Goal: Task Accomplishment & Management: Complete application form

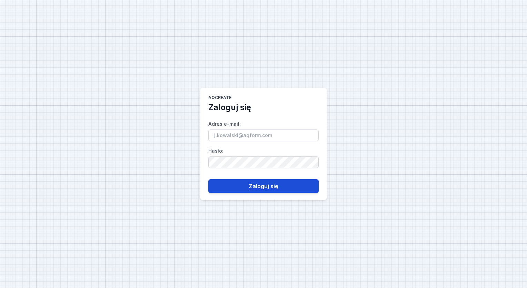
type input "[EMAIL_ADDRESS][PERSON_NAME][DOMAIN_NAME]"
click at [257, 185] on button "Zaloguj się" at bounding box center [263, 186] width 110 height 14
type input "[EMAIL_ADDRESS][PERSON_NAME][DOMAIN_NAME]"
click at [247, 186] on button "Zaloguj się" at bounding box center [263, 186] width 110 height 14
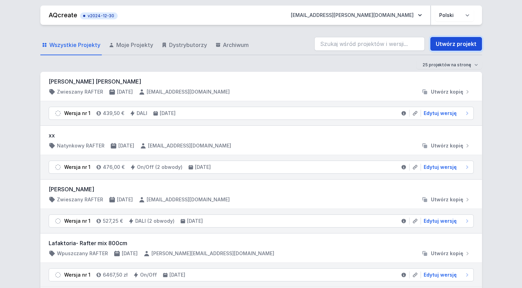
click at [458, 45] on link "Utwórz projekt" at bounding box center [456, 44] width 52 height 14
click at [464, 48] on link "Utwórz projekt" at bounding box center [456, 44] width 52 height 14
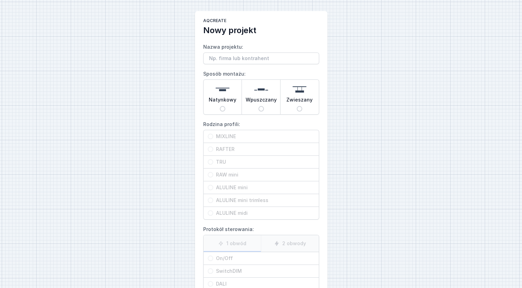
click at [265, 99] on span "Wpuszczany" at bounding box center [261, 101] width 31 height 10
click at [264, 106] on input "Wpuszczany" at bounding box center [261, 109] width 6 height 6
radio input "true"
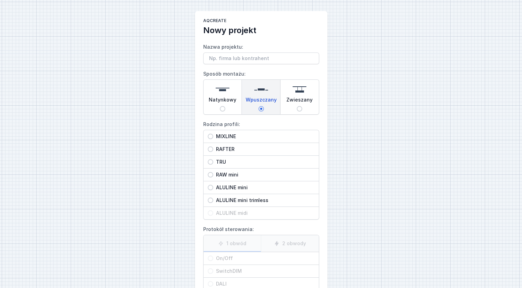
click at [245, 188] on span "ALULINE mini" at bounding box center [263, 187] width 101 height 7
click at [213, 188] on input "ALULINE mini" at bounding box center [211, 188] width 6 height 6
radio input "true"
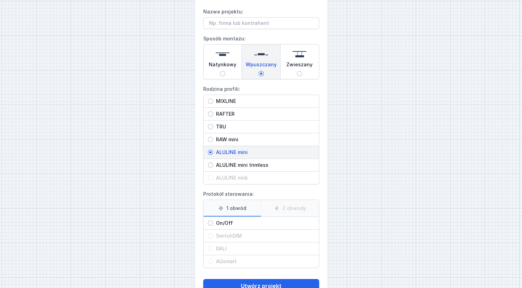
scroll to position [48, 0]
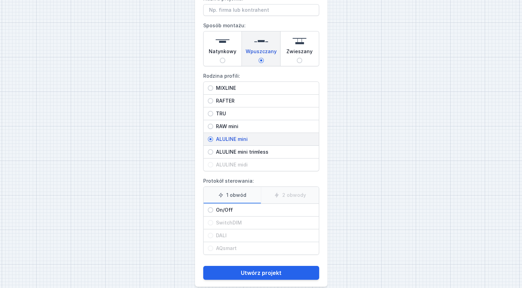
click at [232, 207] on span "On/Off" at bounding box center [263, 209] width 101 height 7
click at [213, 207] on input "On/Off" at bounding box center [211, 210] width 6 height 6
radio input "true"
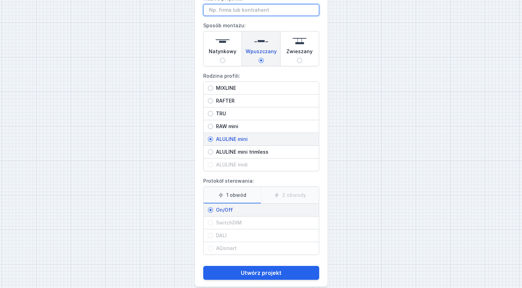
click at [252, 14] on input "Nazwa projektu:" at bounding box center [261, 10] width 116 height 12
paste input "[PERSON_NAME] <[PERSON_NAME][EMAIL_ADDRESS][PERSON_NAME][DOMAIN_NAME]>"
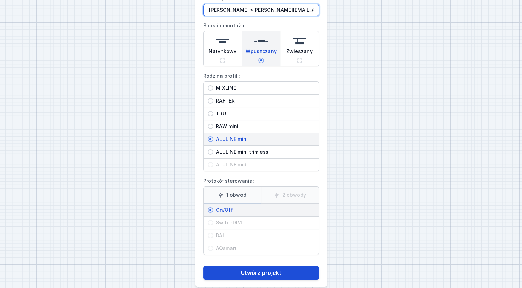
type input "[PERSON_NAME] <[PERSON_NAME][EMAIL_ADDRESS][PERSON_NAME][DOMAIN_NAME]>"
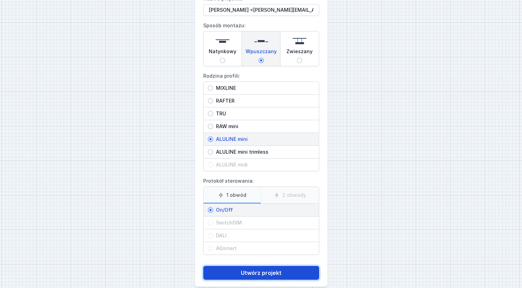
click at [254, 268] on button "Utwórz projekt" at bounding box center [261, 273] width 116 height 14
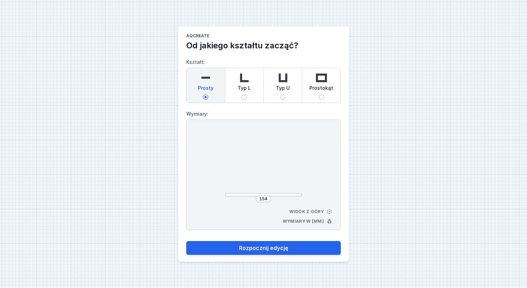
click at [251, 85] on div "Typ L" at bounding box center [244, 85] width 38 height 34
click at [247, 94] on input "Typ L" at bounding box center [244, 97] width 6 height 6
radio input "true"
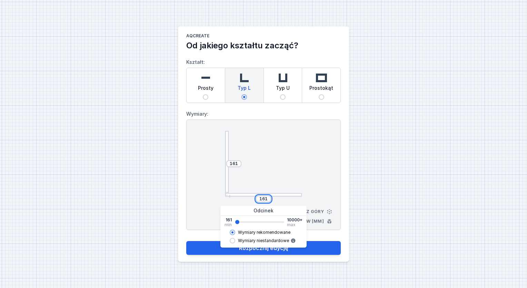
click at [265, 197] on input "161" at bounding box center [263, 199] width 11 height 6
type input "253"
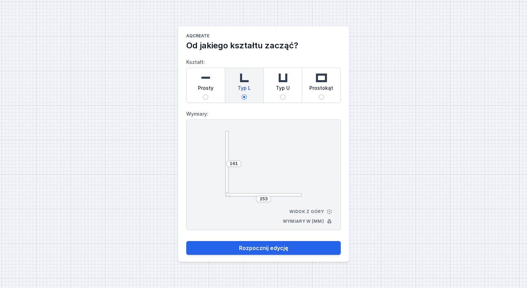
click at [276, 178] on div at bounding box center [263, 164] width 77 height 66
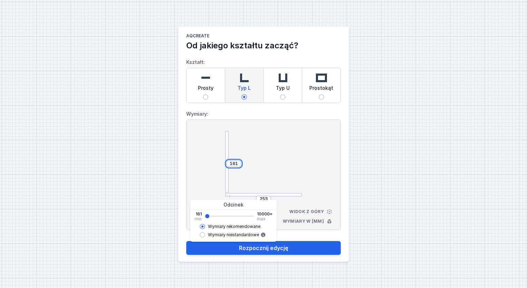
click at [231, 161] on input "161" at bounding box center [233, 164] width 11 height 6
type input "1357"
click at [265, 195] on div "253" at bounding box center [263, 198] width 15 height 7
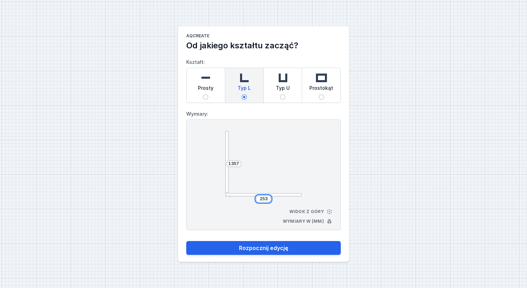
click at [266, 201] on input "253" at bounding box center [263, 199] width 11 height 6
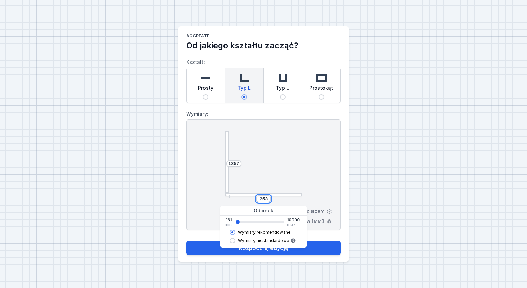
click at [266, 201] on input "253" at bounding box center [263, 199] width 11 height 6
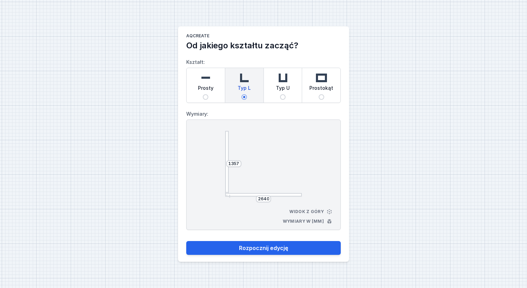
type input "2645"
click at [274, 170] on div at bounding box center [263, 164] width 77 height 66
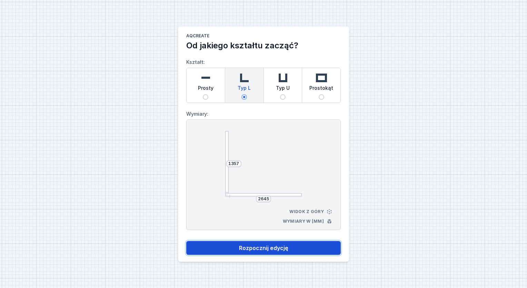
click at [271, 248] on button "Rozpocznij edycję" at bounding box center [263, 248] width 155 height 14
select select "3000"
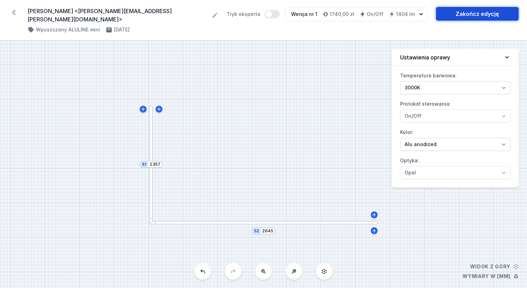
click at [470, 16] on link "Zakończ edycję" at bounding box center [477, 14] width 83 height 14
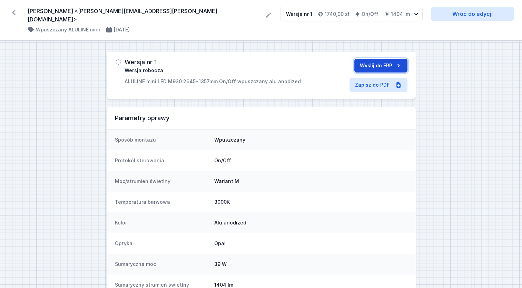
click at [389, 59] on button "Wyślij do ERP" at bounding box center [380, 66] width 53 height 14
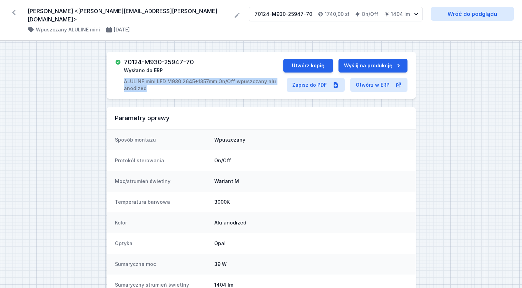
drag, startPoint x: 125, startPoint y: 75, endPoint x: 146, endPoint y: 81, distance: 22.6
click at [146, 81] on p "ALULINE mini LED M930 2645+1357mm On/Off wpuszczany alu anodized" at bounding box center [203, 85] width 159 height 14
copy p "ALULINE mini LED M930 2645+1357mm On/Off wpuszczany alu anodized"
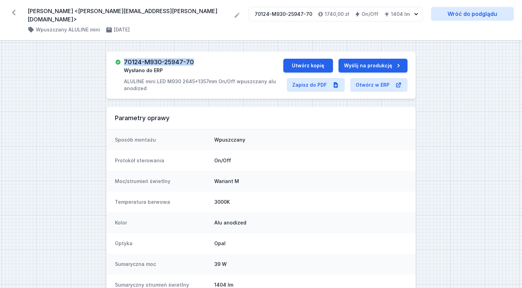
drag, startPoint x: 194, startPoint y: 55, endPoint x: 122, endPoint y: 51, distance: 72.2
click at [122, 59] on div "70124-M930-25947-70 Wysłano do ERP ALULINE mini LED M930 2645+1357mm On/Off wpu…" at bounding box center [199, 75] width 168 height 33
copy h3 "70124-M930-25947-70"
click at [457, 20] on link "Wróć do podglądu" at bounding box center [472, 14] width 83 height 14
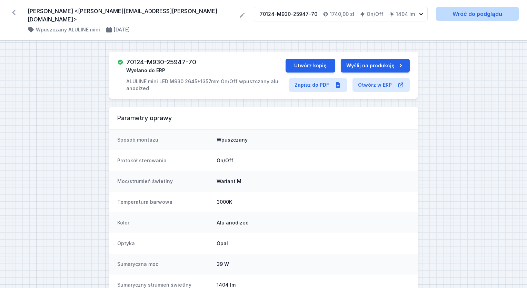
select select "3000"
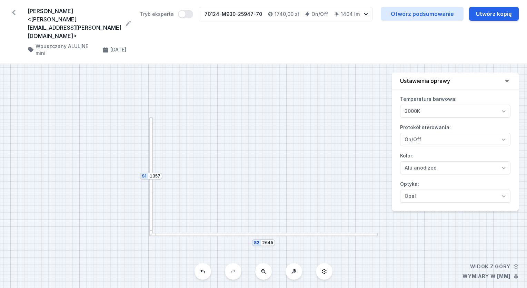
click at [10, 9] on icon at bounding box center [13, 12] width 11 height 11
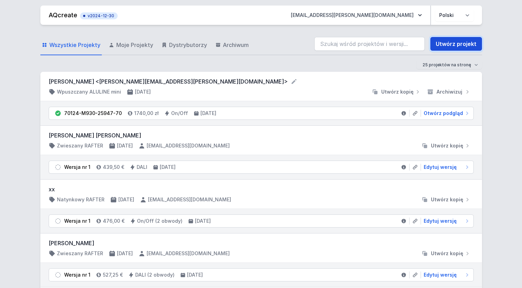
click at [472, 43] on link "Utwórz projekt" at bounding box center [456, 44] width 52 height 14
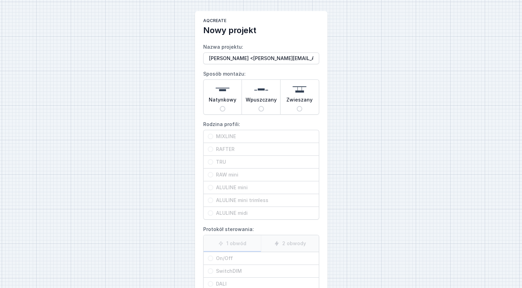
type input "[PERSON_NAME] <[PERSON_NAME][EMAIL_ADDRESS][PERSON_NAME][DOMAIN_NAME]>"
click at [230, 101] on span "Natynkowy" at bounding box center [223, 101] width 28 height 10
click at [225, 106] on input "Natynkowy" at bounding box center [223, 109] width 6 height 6
radio input "true"
click at [246, 212] on span "ALULINE midi" at bounding box center [263, 212] width 101 height 7
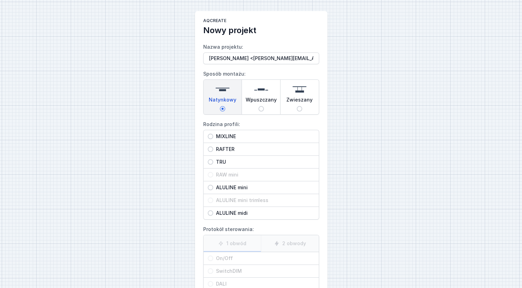
click at [213, 212] on input "ALULINE midi" at bounding box center [211, 213] width 6 height 6
radio input "true"
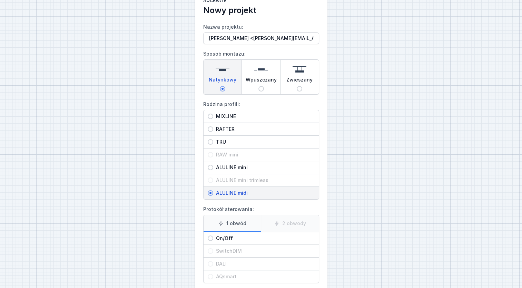
scroll to position [20, 0]
click at [236, 237] on span "On/Off" at bounding box center [263, 237] width 101 height 7
click at [213, 237] on input "On/Off" at bounding box center [211, 238] width 6 height 6
radio input "true"
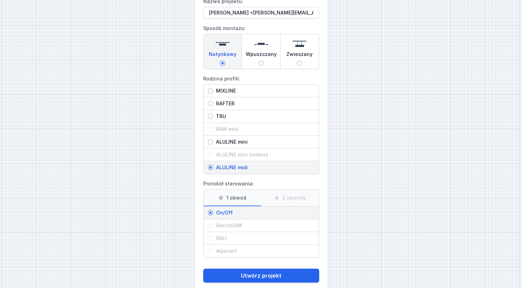
scroll to position [57, 0]
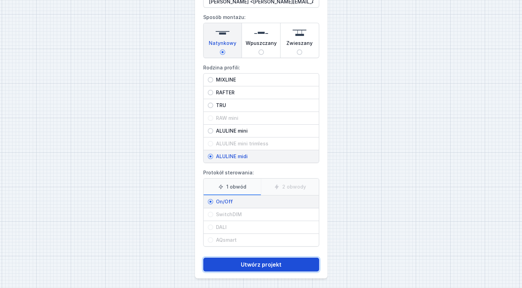
click at [263, 263] on button "Utwórz projekt" at bounding box center [261, 264] width 116 height 14
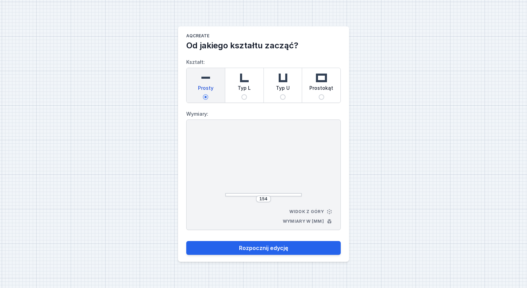
click at [246, 102] on div "Prosty Typ L Typ U Prostokąt" at bounding box center [263, 85] width 155 height 35
click at [208, 100] on input "Prosty" at bounding box center [206, 97] width 6 height 6
click at [245, 97] on input "Typ L" at bounding box center [244, 97] width 6 height 6
radio input "true"
click at [265, 195] on div "155" at bounding box center [263, 198] width 15 height 7
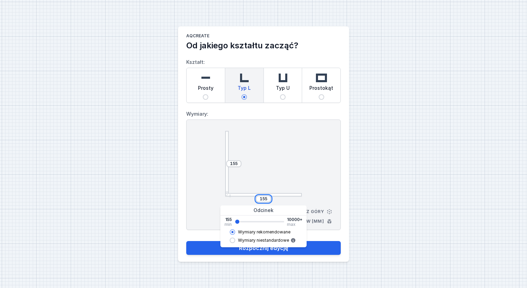
click at [266, 198] on input "155" at bounding box center [263, 199] width 11 height 6
type input "2639"
click at [233, 165] on input "155" at bounding box center [233, 164] width 11 height 6
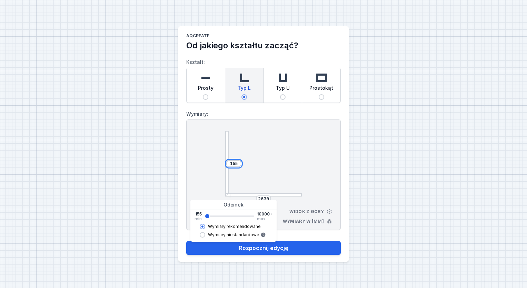
click at [233, 165] on input "155" at bounding box center [233, 164] width 11 height 6
type input "1351"
click at [302, 144] on div "1351 2639 Widok z góry Wymiary w [mm]" at bounding box center [263, 174] width 155 height 110
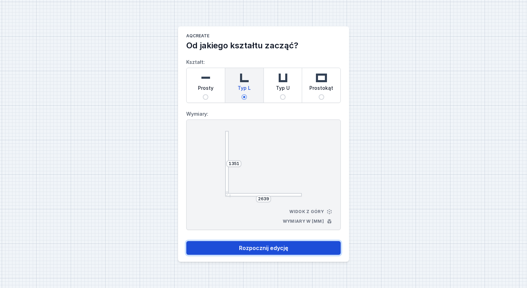
click at [279, 249] on button "Rozpocznij edycję" at bounding box center [263, 248] width 155 height 14
select select "3000"
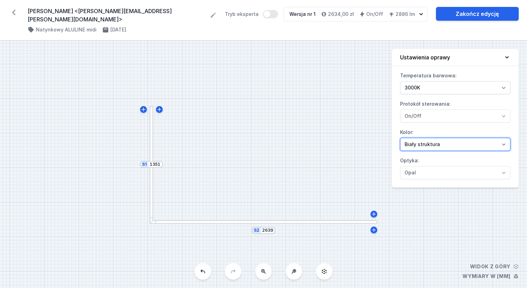
click at [439, 138] on select "[PERSON_NAME] struktura [PERSON_NAME] struktura Złoty struktura Miedziany [PERS…" at bounding box center [455, 144] width 110 height 13
select select "5"
click at [400, 138] on select "[PERSON_NAME] struktura [PERSON_NAME] struktura Złoty struktura Miedziany [PERS…" at bounding box center [455, 144] width 110 height 13
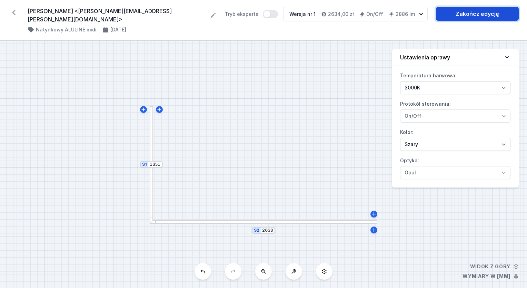
click at [468, 18] on link "Zakończ edycję" at bounding box center [477, 14] width 83 height 14
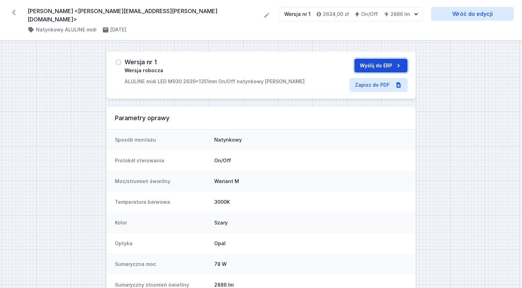
click at [385, 59] on button "Wyślij do ERP" at bounding box center [380, 66] width 53 height 14
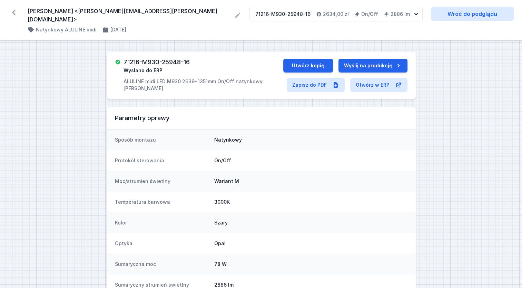
click at [228, 78] on p "ALULINE midi LED M930 2639+1351mm On/Off natynkowy [PERSON_NAME]" at bounding box center [202, 85] width 159 height 14
copy div "ALULINE midi LED M930 2639+1351mm On/Off natynkowy [PERSON_NAME]"
click at [182, 59] on h3 "71216-M930-25948-16" at bounding box center [156, 62] width 66 height 7
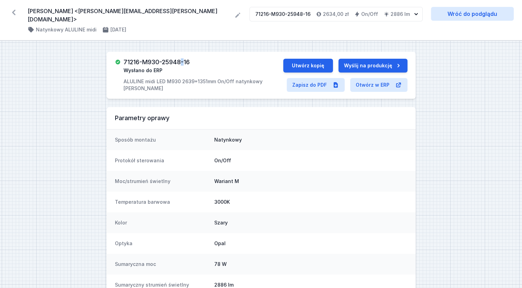
click at [182, 59] on h3 "71216-M930-25948-16" at bounding box center [156, 62] width 66 height 7
copy h3 "71216-M930-25948-16"
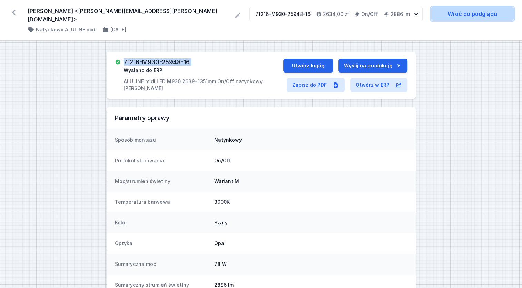
click at [451, 14] on link "Wróć do podglądu" at bounding box center [472, 14] width 83 height 14
select select "3000"
select select "5"
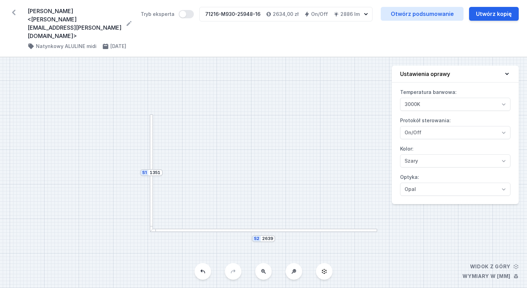
click at [13, 16] on icon at bounding box center [13, 12] width 11 height 11
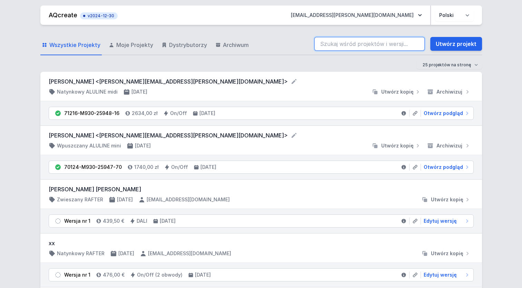
click at [353, 40] on input "search" at bounding box center [369, 44] width 110 height 14
paste input "70200-M930-25845-13"
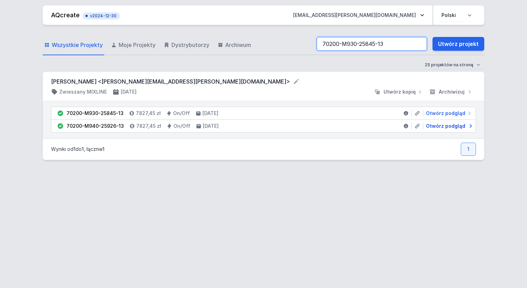
type input "70200-M930-25845-13"
click at [443, 125] on span "Otwórz podgląd" at bounding box center [445, 125] width 39 height 7
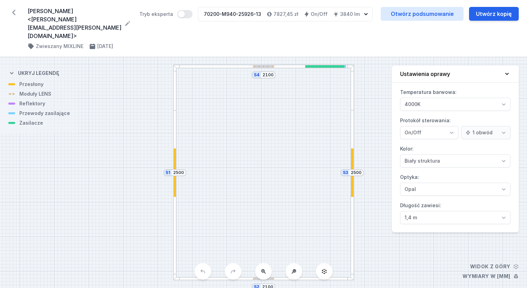
select select "4000"
click at [342, 115] on div "S4 2100 S3 2500 S2 2100 S1 2500" at bounding box center [263, 172] width 527 height 230
click at [483, 16] on button "Utwórz kopię" at bounding box center [494, 14] width 50 height 14
select select "4000"
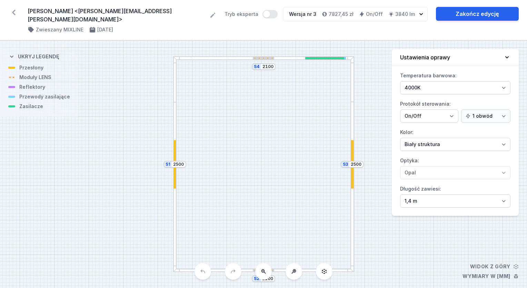
click at [352, 140] on div at bounding box center [352, 164] width 2 height 48
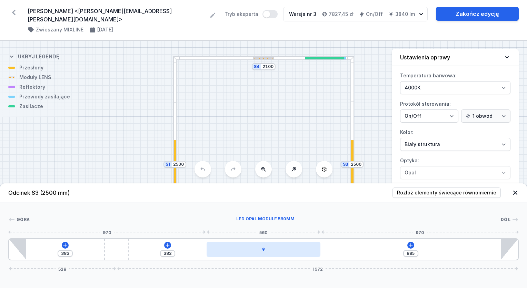
type input "357"
click at [275, 251] on div at bounding box center [258, 248] width 114 height 15
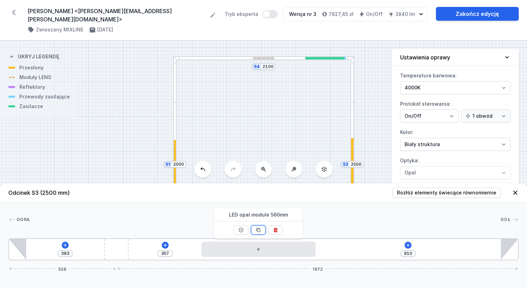
click at [261, 230] on icon at bounding box center [259, 230] width 6 height 6
type input "350"
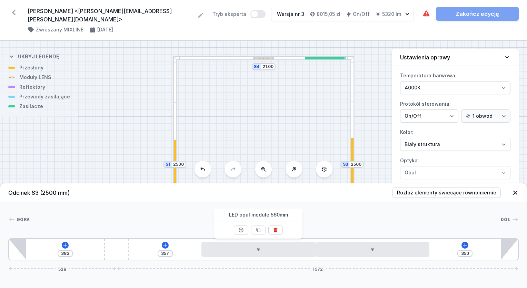
click at [364, 229] on div "Góra Dół 1 2 3 3 1 383 357 350 528 1972 945 560 560 435 85 383 120 1827 85 2500" at bounding box center [263, 231] width 527 height 58
click at [516, 191] on icon at bounding box center [515, 192] width 7 height 7
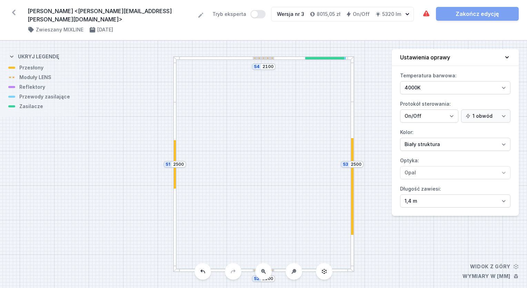
click at [266, 273] on icon at bounding box center [264, 271] width 6 height 6
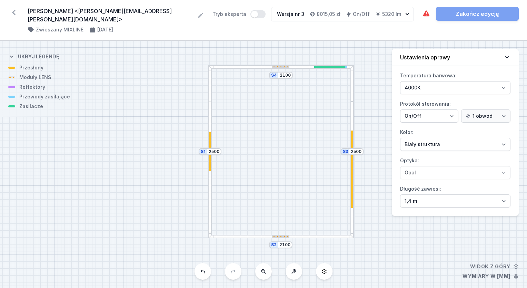
click at [266, 273] on icon at bounding box center [264, 271] width 6 height 6
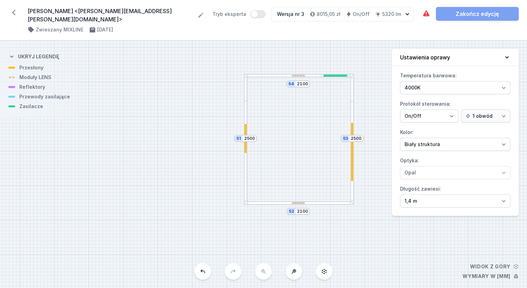
click at [351, 152] on div at bounding box center [352, 152] width 2 height 58
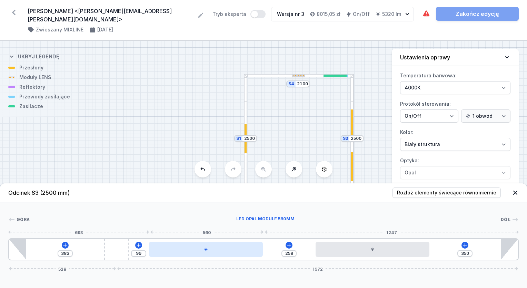
type input "100"
type input "257"
type input "104"
type input "253"
type input "105"
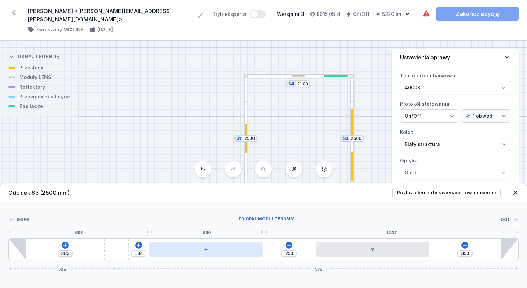
type input "252"
type input "107"
type input "250"
type input "109"
type input "248"
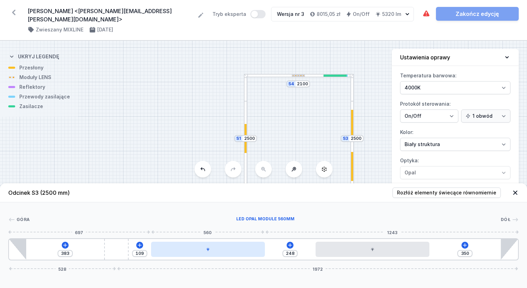
drag, startPoint x: 231, startPoint y: 246, endPoint x: 185, endPoint y: 250, distance: 46.8
click at [185, 250] on div at bounding box center [208, 248] width 114 height 15
type input "312"
type input "421"
type input "313"
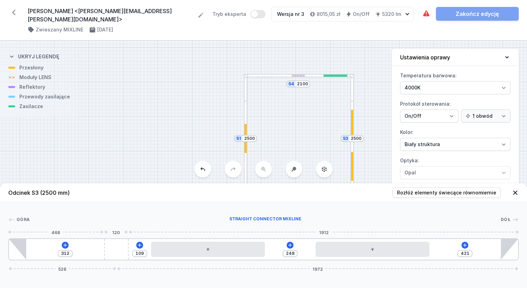
type input "420"
type input "315"
type input "418"
type input "364"
type input "369"
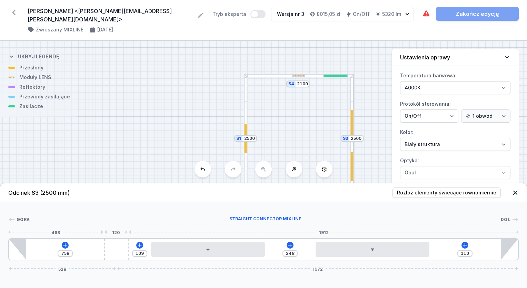
type input "786"
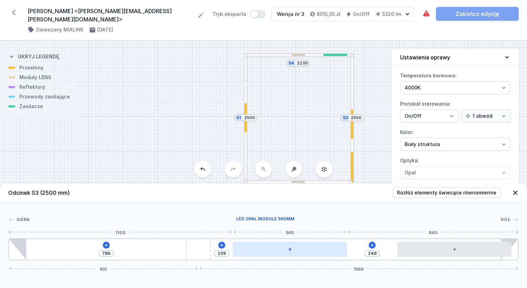
drag, startPoint x: 116, startPoint y: 252, endPoint x: 276, endPoint y: 246, distance: 159.8
click at [276, 246] on div "786 109 248 931 1569" at bounding box center [263, 249] width 511 height 22
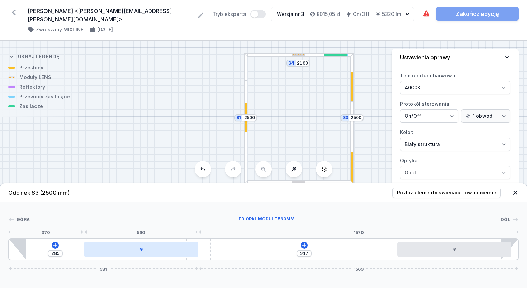
drag, startPoint x: 276, startPoint y: 246, endPoint x: 126, endPoint y: 255, distance: 150.3
click at [126, 255] on div at bounding box center [141, 248] width 114 height 15
drag, startPoint x: 202, startPoint y: 256, endPoint x: 236, endPoint y: 255, distance: 34.2
click at [236, 255] on div "285 917 931 1569" at bounding box center [263, 249] width 511 height 22
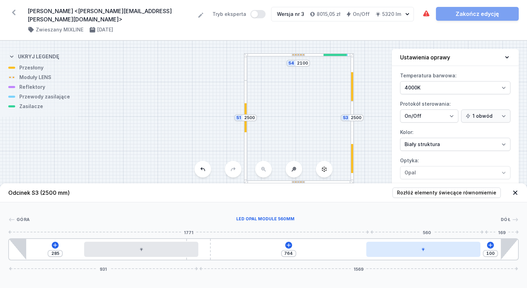
type input "755"
type input "109"
type input "751"
type input "113"
type input "749"
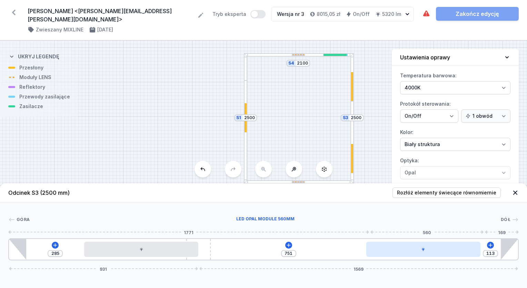
type input "115"
type input "741"
type input "123"
type input "724"
type input "140"
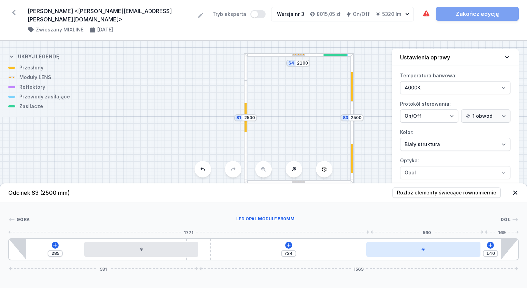
type input "719"
type input "145"
type input "718"
type input "146"
type input "716"
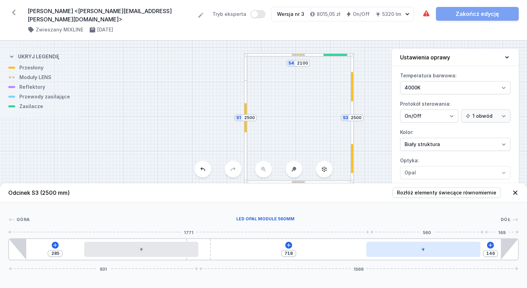
type input "148"
type input "706"
type input "158"
type input "678"
type input "186"
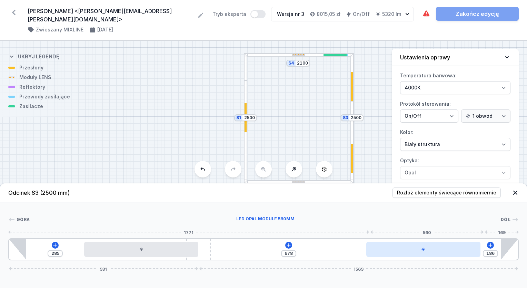
type input "660"
type input "204"
type input "645"
type input "219"
type input "640"
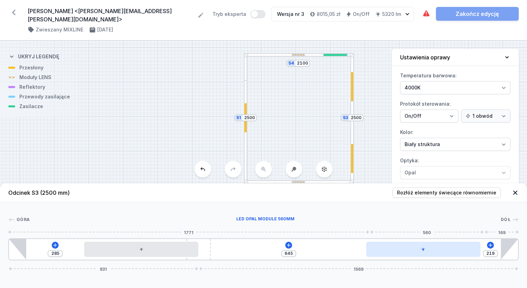
type input "224"
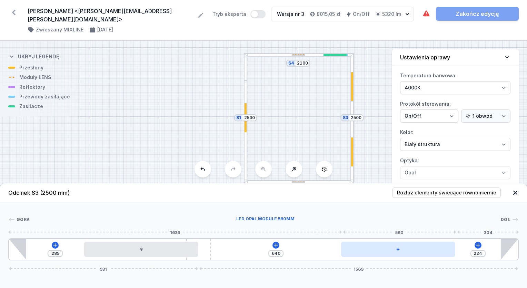
type input "627"
type input "237"
type input "611"
type input "253"
type input "597"
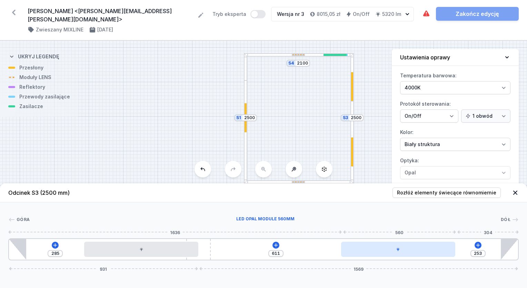
type input "267"
type input "594"
type input "270"
type input "596"
type input "268"
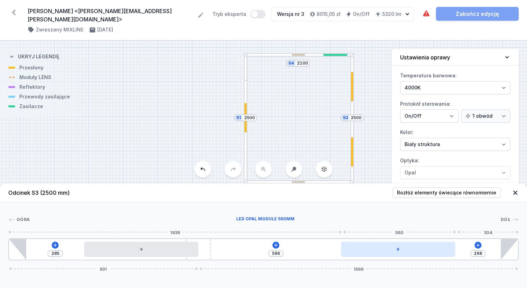
type input "597"
type input "267"
type input "599"
type input "265"
type input "597"
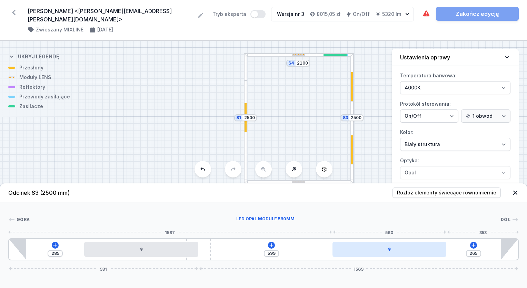
type input "267"
type input "596"
type input "268"
type input "594"
type input "270"
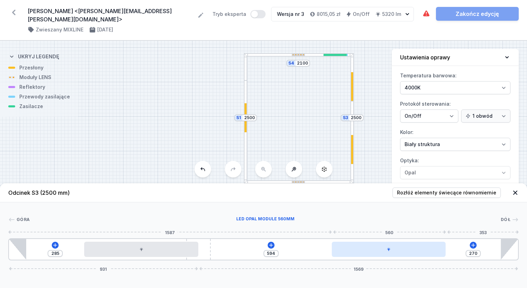
type input "593"
type input "271"
type input "591"
type input "273"
type input "589"
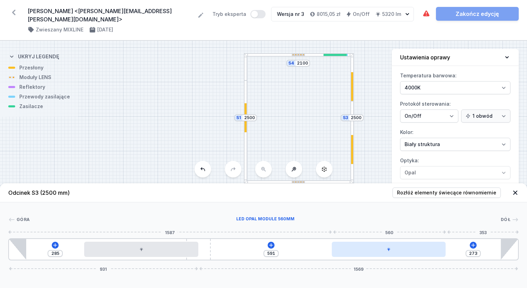
type input "275"
type input "588"
type input "276"
type input "584"
type input "280"
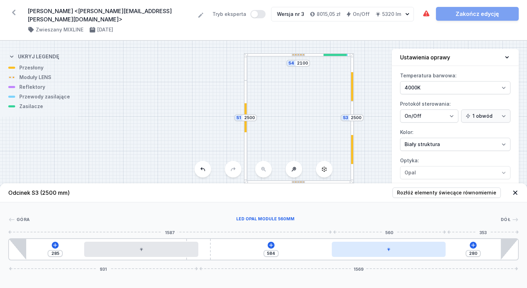
type input "583"
type input "281"
type input "581"
type input "283"
drag, startPoint x: 428, startPoint y: 249, endPoint x: 368, endPoint y: 244, distance: 59.6
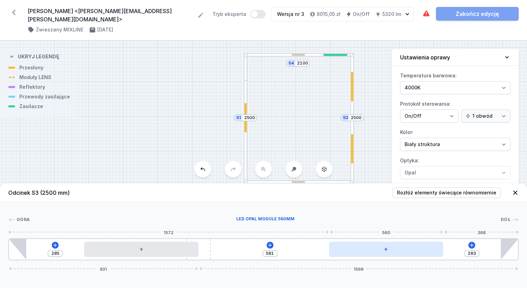
click at [368, 244] on div at bounding box center [386, 248] width 114 height 15
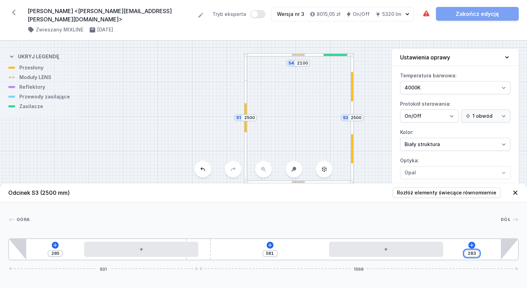
click at [477, 253] on input "283" at bounding box center [471, 253] width 11 height 6
type input "579"
click at [245, 125] on div at bounding box center [246, 117] width 2 height 29
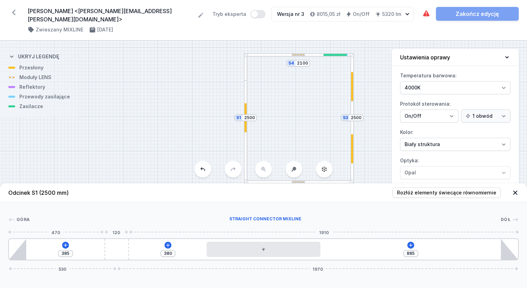
type input "945"
type input "325"
type input "892"
type input "378"
type input "813"
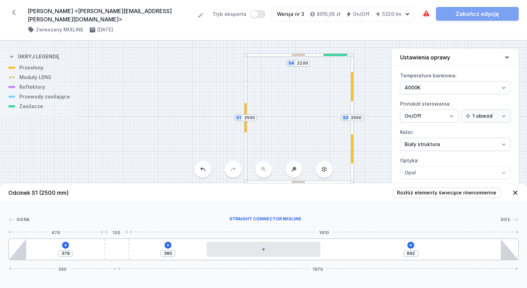
type input "457"
type input "759"
type input "511"
type input "719"
type input "551"
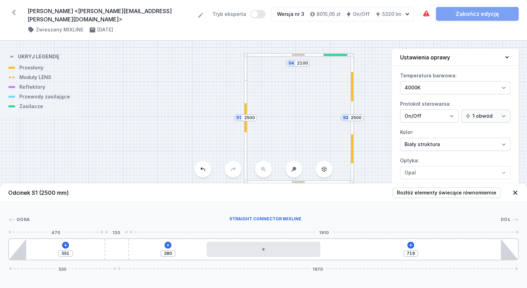
type input "713"
type input "557"
type input "708"
type input "562"
type input "706"
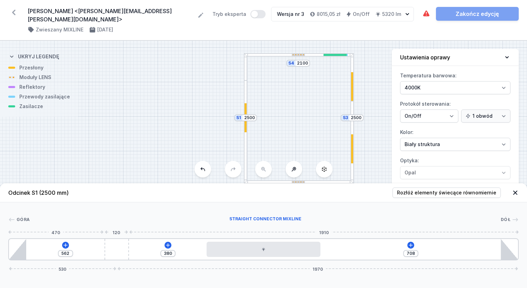
type input "564"
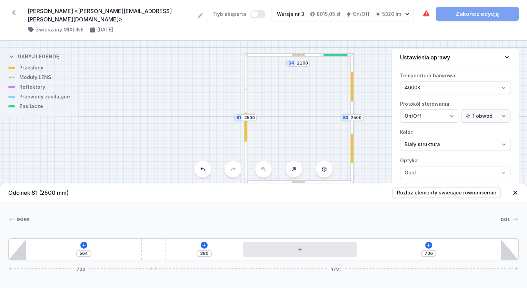
type input "705"
type input "565"
type input "700"
type input "570"
type input "688"
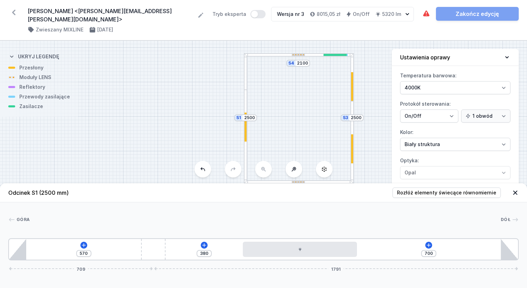
type input "582"
type input "685"
type input "585"
type input "683"
type input "587"
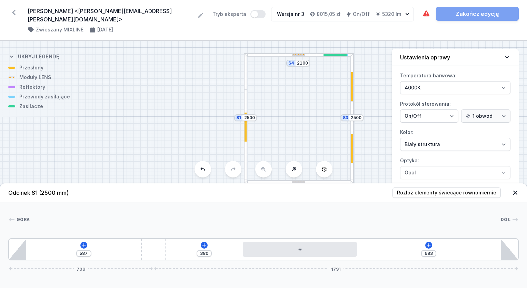
type input "682"
type input "588"
type input "680"
type input "590"
type input "675"
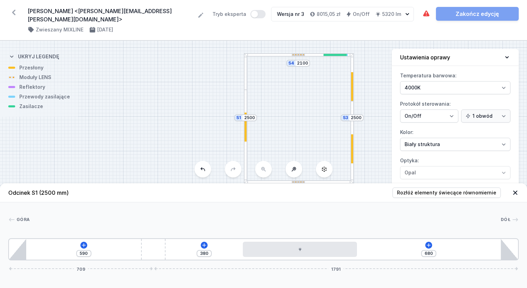
type input "595"
type input "660"
type input "610"
type input "637"
type input "633"
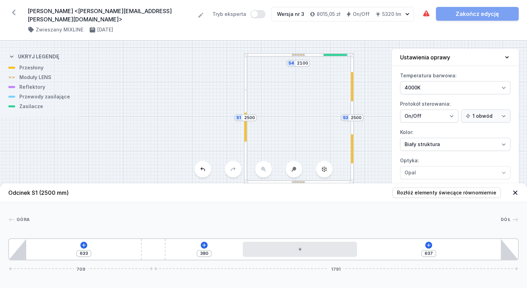
type input "624"
type input "646"
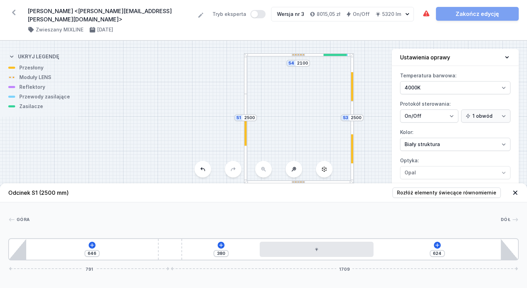
type input "601"
type input "669"
type input "583"
type input "687"
type input "553"
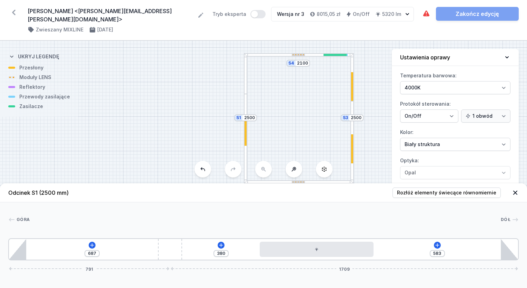
type input "717"
type input "542"
type input "728"
type input "528"
type input "742"
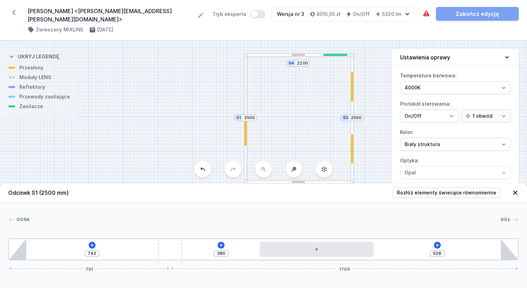
type input "525"
type input "745"
type input "528"
type input "742"
type input "533"
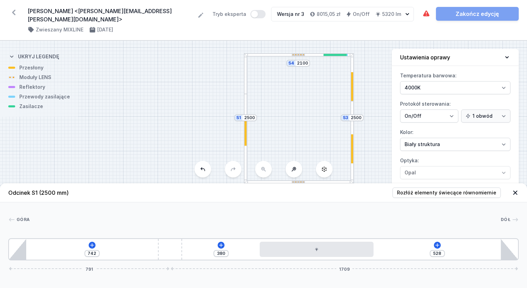
type input "737"
drag, startPoint x: 117, startPoint y: 249, endPoint x: 206, endPoint y: 254, distance: 88.8
click at [206, 254] on div "737 380 533 791 1709" at bounding box center [263, 249] width 511 height 22
type input "535"
type input "735"
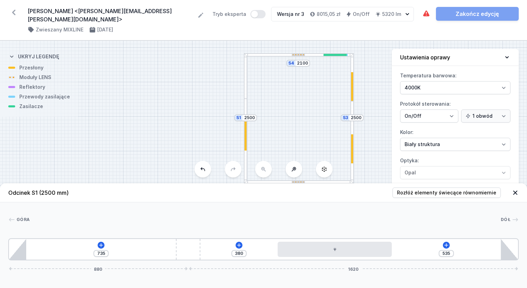
click at [297, 257] on div "735 380 535 880 1620" at bounding box center [263, 249] width 511 height 22
type input "586"
type input "329"
type input "609"
type input "306"
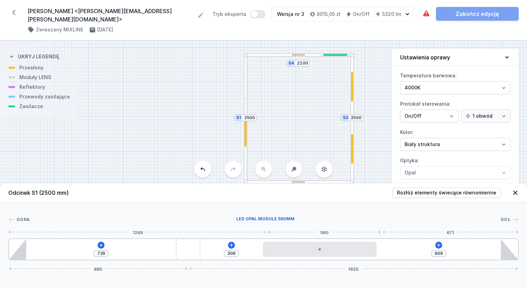
type input "715"
type input "200"
type input "853"
type input "62"
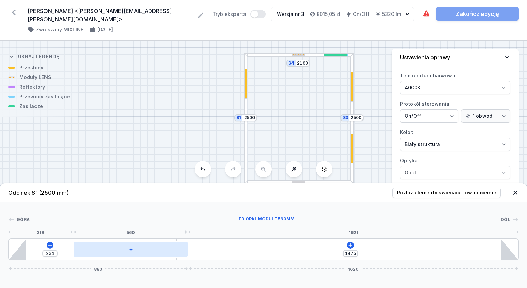
drag, startPoint x: 307, startPoint y: 251, endPoint x: 119, endPoint y: 256, distance: 187.7
click at [119, 256] on div at bounding box center [131, 248] width 114 height 15
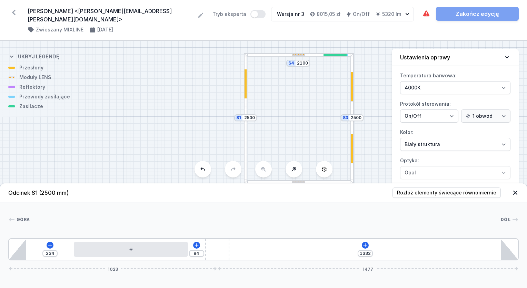
type input "1334"
type input "82"
type input "1337"
type input "79"
type input "1344"
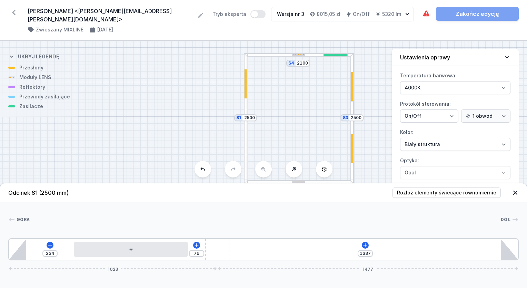
type input "72"
type input "1347"
type input "69"
type input "1350"
type input "66"
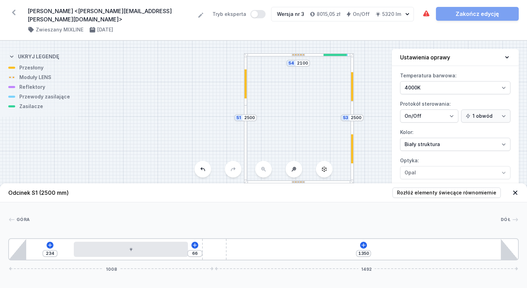
drag, startPoint x: 199, startPoint y: 252, endPoint x: 243, endPoint y: 261, distance: 44.5
click at [243, 261] on div "Odcinek S1 (2500 mm) Rozłóż elementy świecące równomiernie Góra Dół 1 2 3 1 234…" at bounding box center [263, 235] width 527 height 105
drag, startPoint x: 49, startPoint y: 253, endPoint x: 62, endPoint y: 254, distance: 13.5
click at [62, 254] on div "234 66 1350 1005 1495" at bounding box center [263, 249] width 511 height 22
type input "28"
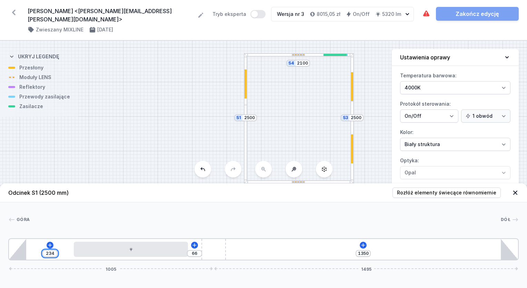
type input "272"
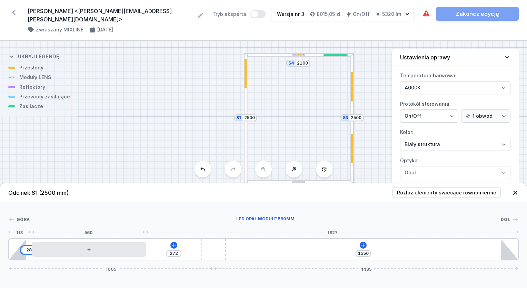
type input "285"
type input "15"
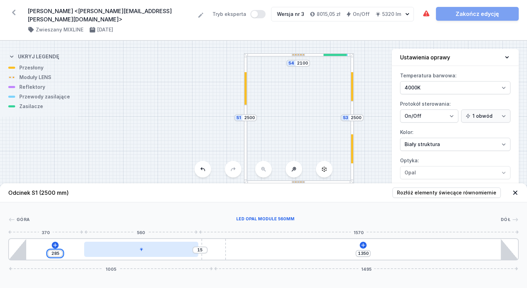
type input "285"
click at [158, 248] on div at bounding box center [141, 248] width 114 height 15
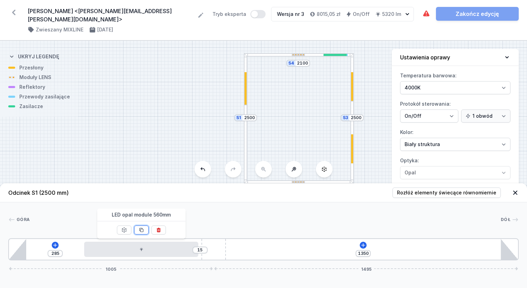
click at [141, 229] on icon at bounding box center [142, 230] width 6 height 6
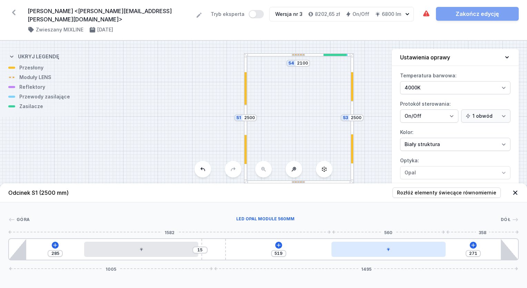
type input "270"
type input "520"
type input "268"
type input "522"
type input "270"
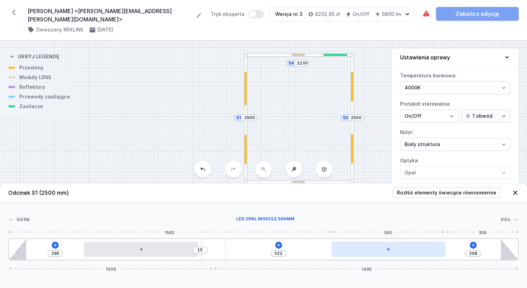
type input "520"
type input "271"
type input "519"
type input "274"
type input "516"
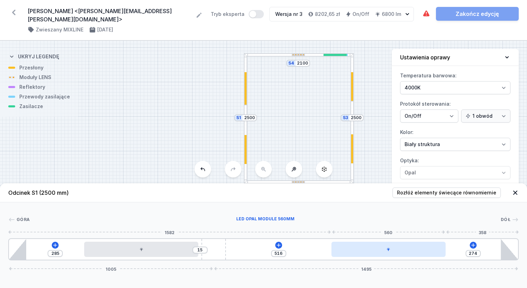
type input "276"
type input "514"
type input "278"
type input "512"
type input "279"
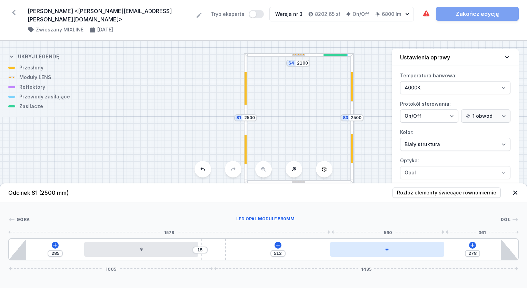
type input "511"
type input "283"
type input "507"
type input "286"
type input "504"
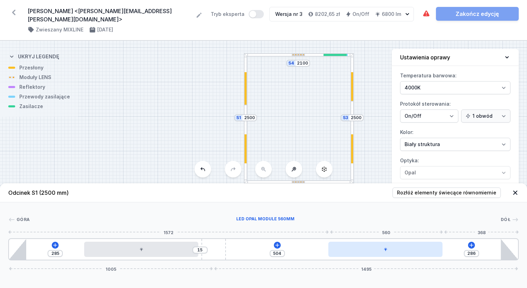
type input "288"
type input "502"
type input "289"
type input "501"
type input "291"
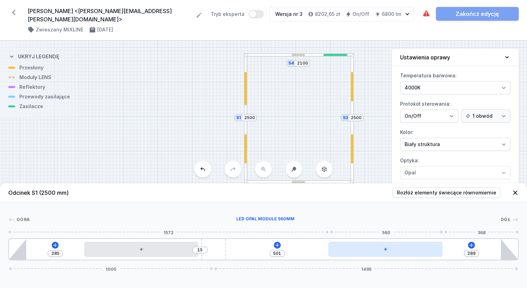
type input "499"
type input "293"
type input "497"
drag, startPoint x: 307, startPoint y: 246, endPoint x: 430, endPoint y: 254, distance: 122.7
click at [430, 254] on div at bounding box center [384, 248] width 114 height 15
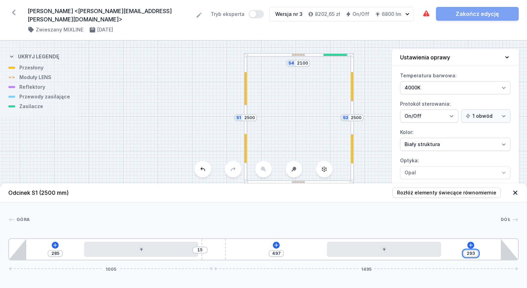
drag, startPoint x: 471, startPoint y: 251, endPoint x: 479, endPoint y: 251, distance: 9.0
click at [479, 251] on div "285 15 497 293 1005 1495" at bounding box center [263, 249] width 511 height 22
type input "283"
type input "507"
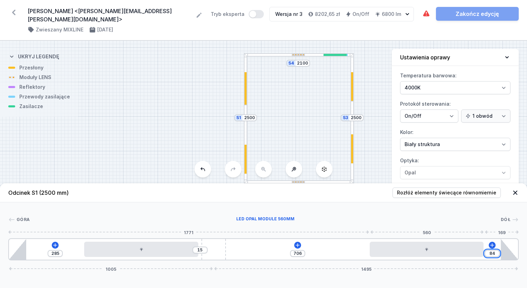
type input "8"
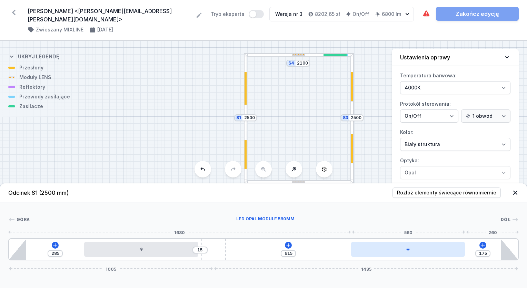
type input "612"
type input "178"
type input "610"
type input "180"
type input "609"
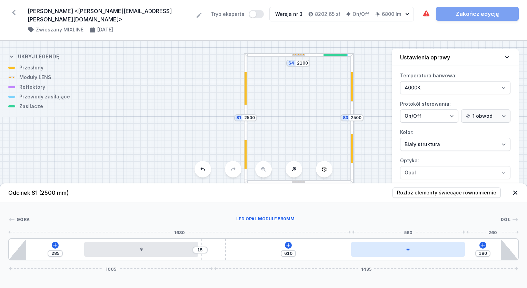
type input "181"
drag, startPoint x: 479, startPoint y: 251, endPoint x: 452, endPoint y: 251, distance: 27.9
click at [452, 251] on div at bounding box center [408, 248] width 114 height 15
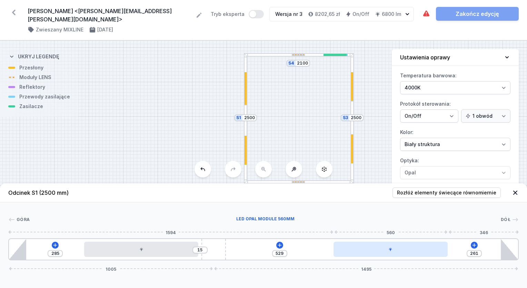
drag, startPoint x: 452, startPoint y: 253, endPoint x: 446, endPoint y: 252, distance: 6.4
click at [446, 252] on div at bounding box center [391, 248] width 114 height 15
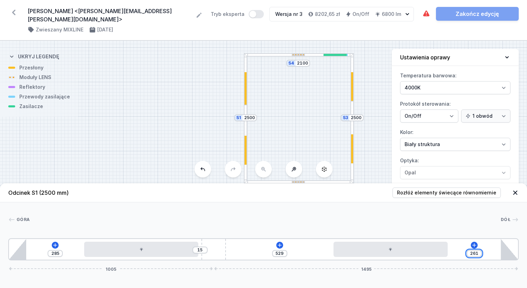
drag, startPoint x: 473, startPoint y: 252, endPoint x: 488, endPoint y: 254, distance: 15.4
click at [488, 254] on div "285 15 529 261 1005 1495" at bounding box center [263, 249] width 511 height 22
click at [332, 54] on div at bounding box center [332, 55] width 16 height 2
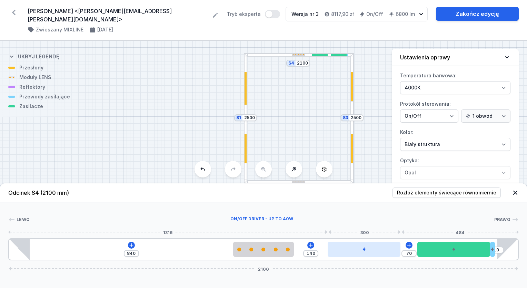
drag, startPoint x: 404, startPoint y: 251, endPoint x: 354, endPoint y: 255, distance: 50.9
click at [354, 255] on div at bounding box center [364, 248] width 73 height 15
drag, startPoint x: 387, startPoint y: 251, endPoint x: 408, endPoint y: 251, distance: 20.7
click at [408, 251] on div at bounding box center [381, 248] width 73 height 15
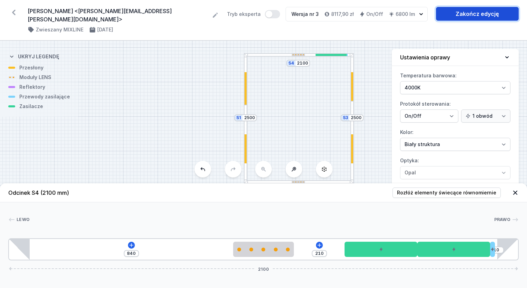
click at [485, 18] on link "Zakończ edycję" at bounding box center [477, 14] width 83 height 14
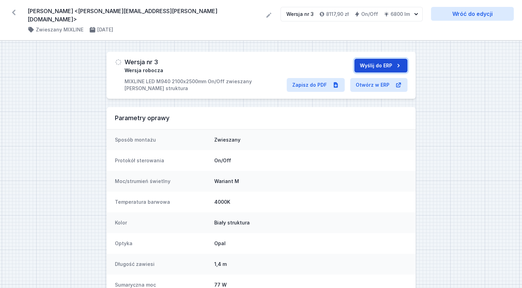
click at [392, 59] on button "Wyślij do ERP" at bounding box center [380, 66] width 53 height 14
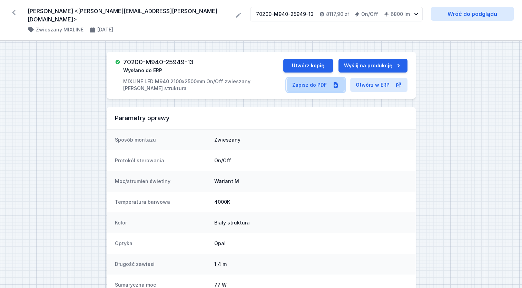
click at [317, 82] on link "Zapisz do PDF" at bounding box center [316, 85] width 58 height 14
